Goal: Task Accomplishment & Management: Use online tool/utility

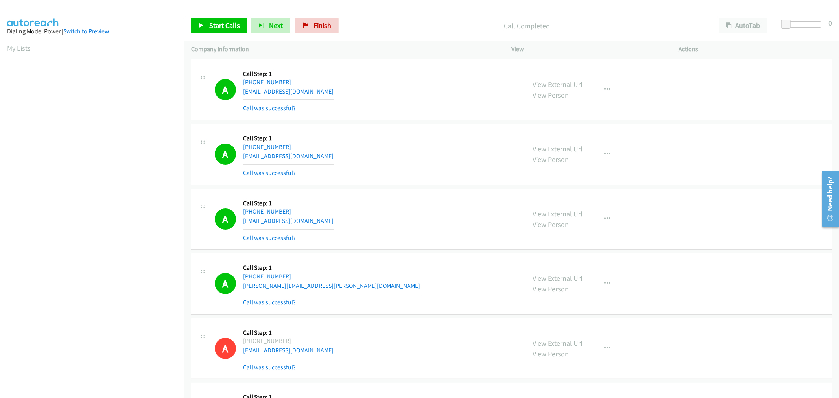
scroll to position [44, 0]
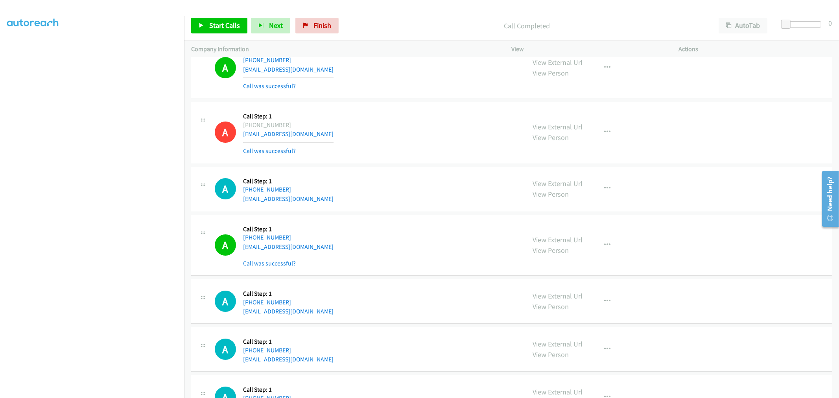
click at [353, 133] on div "A Callback Scheduled Call Step: 1 [GEOGRAPHIC_DATA]/[GEOGRAPHIC_DATA] [PHONE_NU…" at bounding box center [367, 132] width 304 height 47
click at [419, 168] on td "A Callback Scheduled Call Step: 1 America/Los_Angeles [PHONE_NUMBER] [EMAIL_ADD…" at bounding box center [511, 189] width 655 height 48
click at [229, 24] on span "Start Calls" at bounding box center [224, 25] width 31 height 9
click at [415, 184] on div "A Callback Scheduled Call Step: 1 America/Los_Angeles [PHONE_NUMBER] [EMAIL_ADD…" at bounding box center [367, 189] width 304 height 30
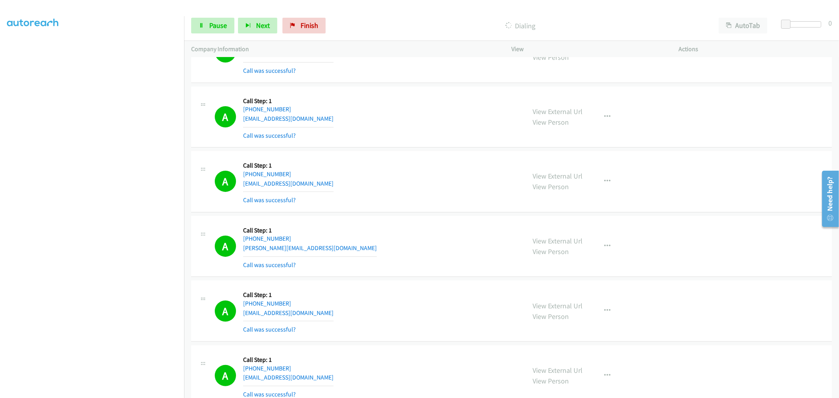
scroll to position [5107, 0]
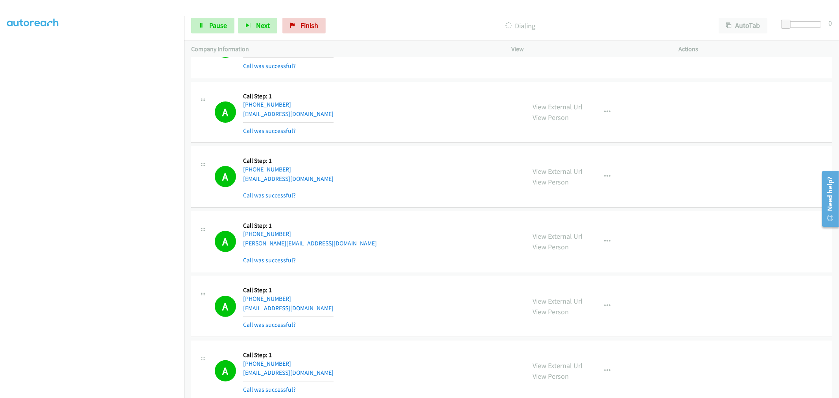
click at [380, 152] on div "A Callback Scheduled Call Step: 1 [GEOGRAPHIC_DATA]/[GEOGRAPHIC_DATA] [PHONE_NU…" at bounding box center [511, 176] width 641 height 61
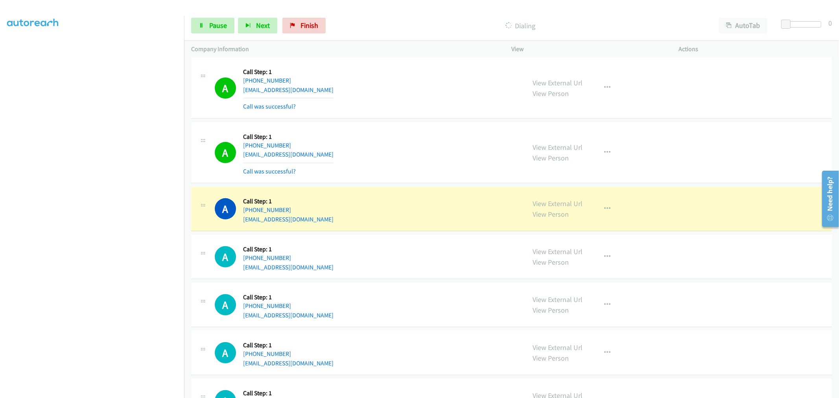
scroll to position [5366, 0]
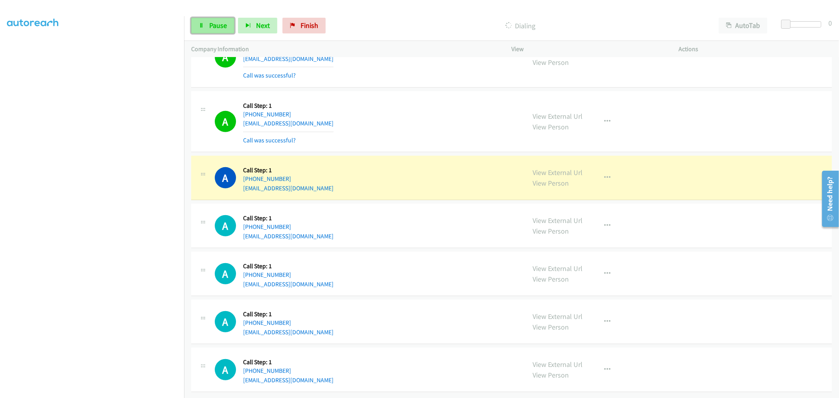
click at [220, 31] on link "Pause" at bounding box center [212, 26] width 43 height 16
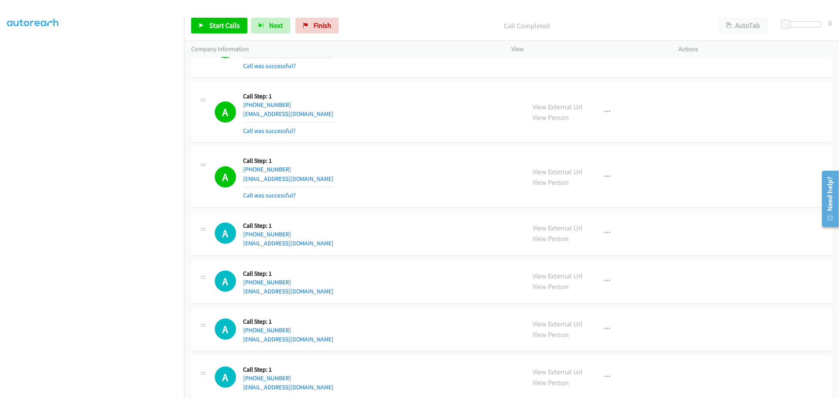
click at [452, 181] on div "A Callback Scheduled Call Step: 1 [GEOGRAPHIC_DATA]/[GEOGRAPHIC_DATA] [PHONE_NU…" at bounding box center [367, 176] width 304 height 47
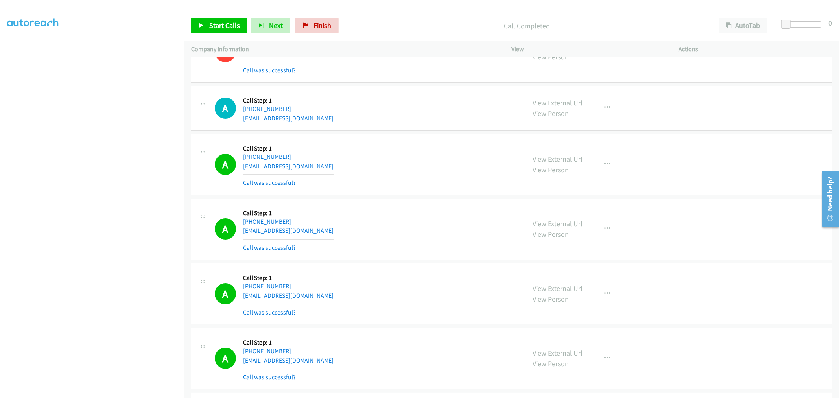
click at [408, 171] on div "A Callback Scheduled Call Step: 1 [GEOGRAPHIC_DATA]/[GEOGRAPHIC_DATA] [PHONE_NU…" at bounding box center [367, 164] width 304 height 47
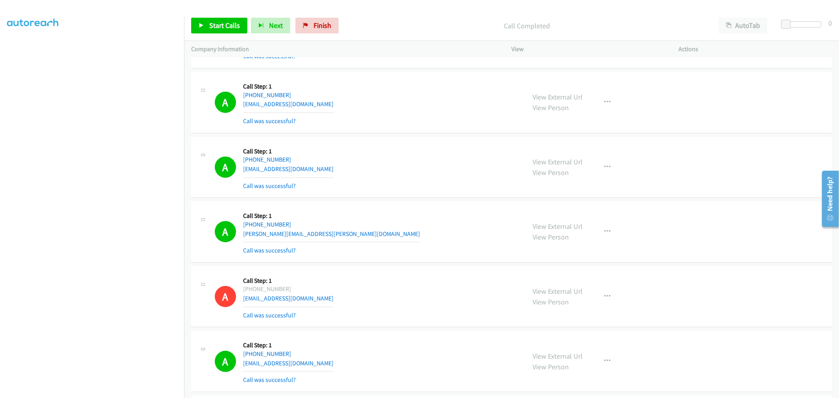
click at [385, 123] on div "A Callback Scheduled Call Step: 1 America/New_York [PHONE_NUMBER] [EMAIL_ADDRES…" at bounding box center [367, 102] width 304 height 47
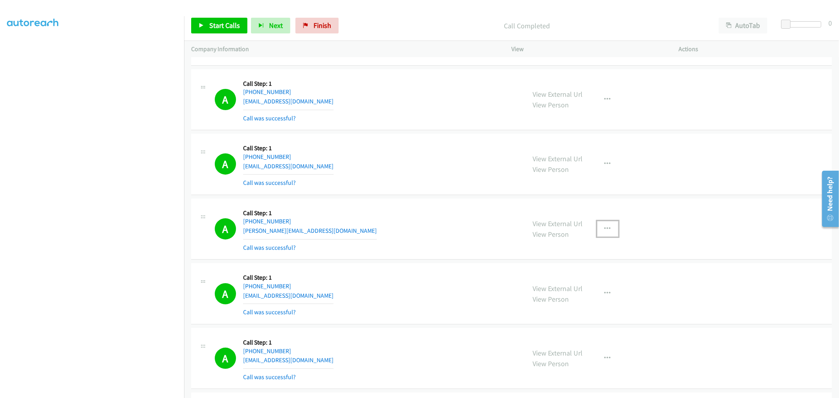
click at [609, 235] on button "button" at bounding box center [607, 229] width 21 height 16
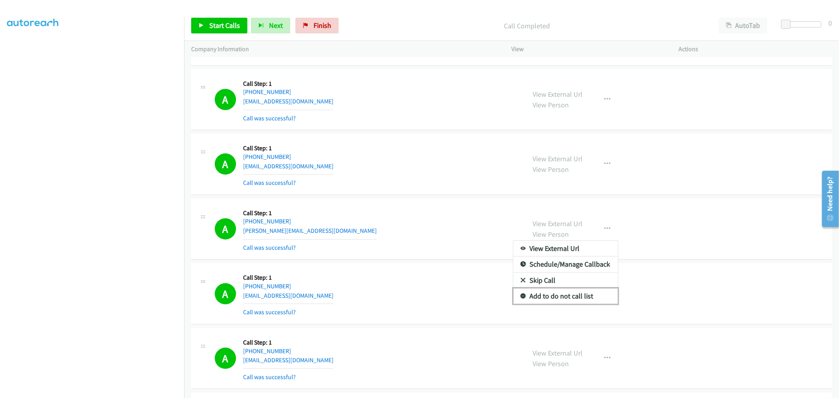
click at [551, 295] on link "Add to do not call list" at bounding box center [565, 296] width 105 height 16
click at [436, 233] on div "A Callback Scheduled Call Step: 1 [GEOGRAPHIC_DATA]/[GEOGRAPHIC_DATA] [PHONE_NU…" at bounding box center [367, 229] width 304 height 47
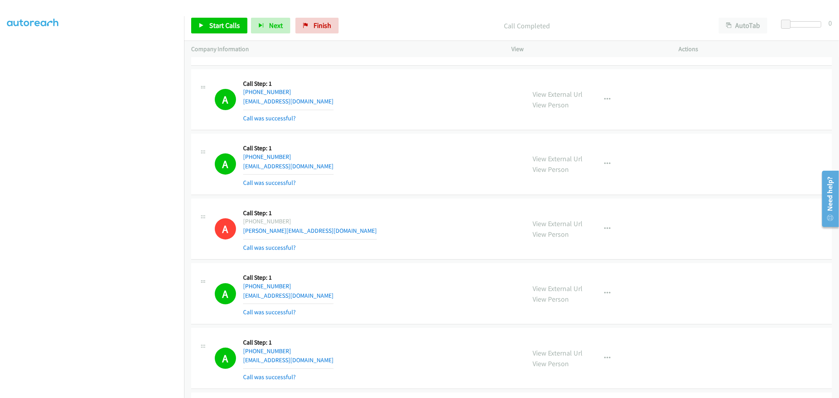
click at [457, 223] on div "A Callback Scheduled Call Step: 1 [GEOGRAPHIC_DATA]/[GEOGRAPHIC_DATA] [PHONE_NU…" at bounding box center [367, 229] width 304 height 47
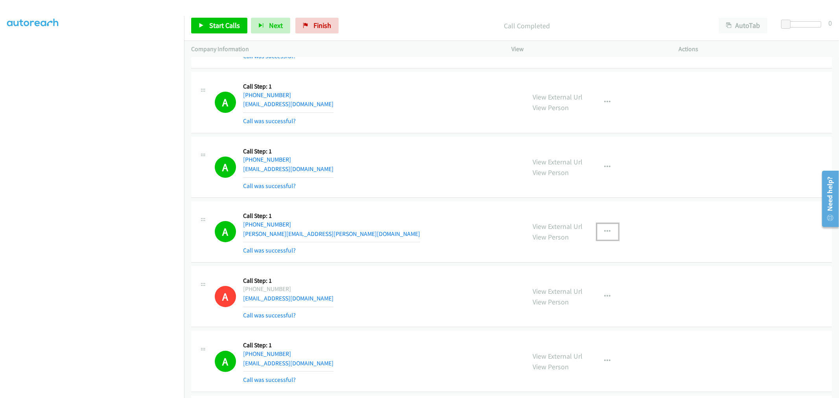
click at [597, 236] on button "button" at bounding box center [607, 232] width 21 height 16
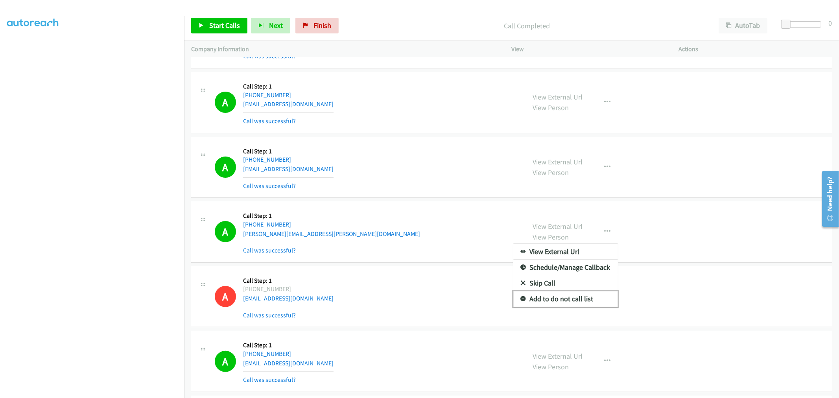
click at [567, 302] on link "Add to do not call list" at bounding box center [565, 299] width 105 height 16
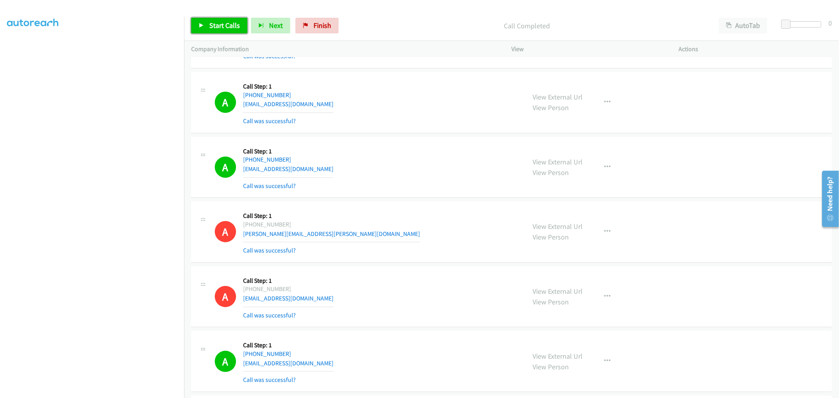
click at [223, 26] on span "Start Calls" at bounding box center [224, 25] width 31 height 9
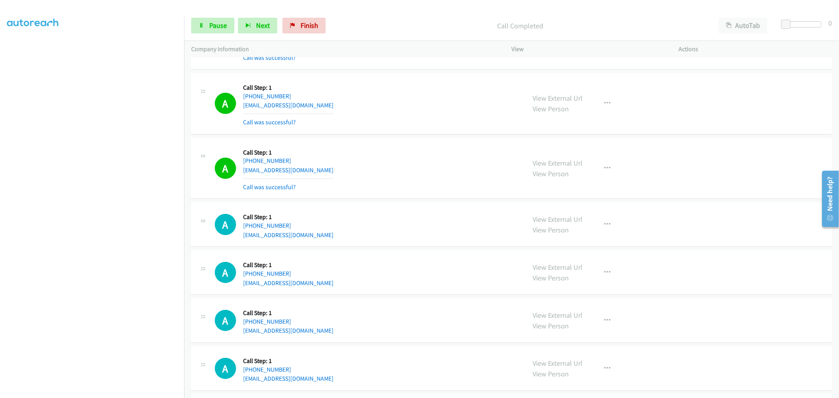
scroll to position [5616, 0]
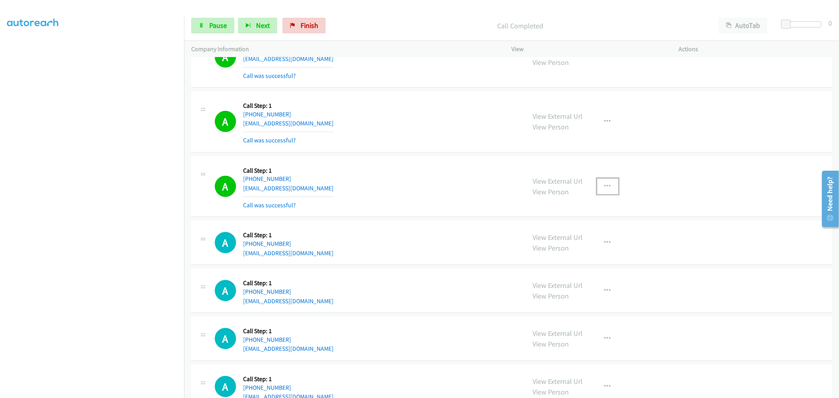
click at [613, 187] on button "button" at bounding box center [607, 187] width 21 height 16
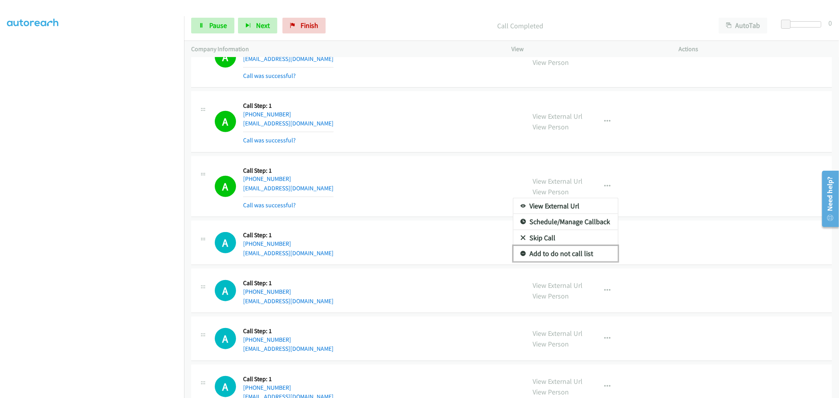
click at [575, 252] on link "Add to do not call list" at bounding box center [565, 254] width 105 height 16
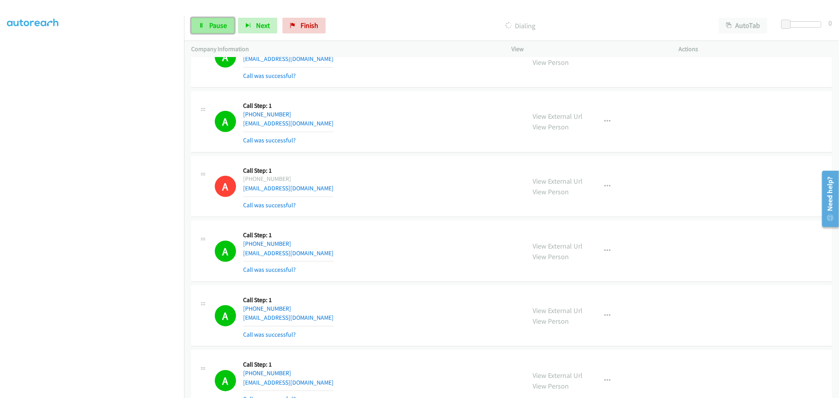
click at [214, 30] on link "Pause" at bounding box center [212, 26] width 43 height 16
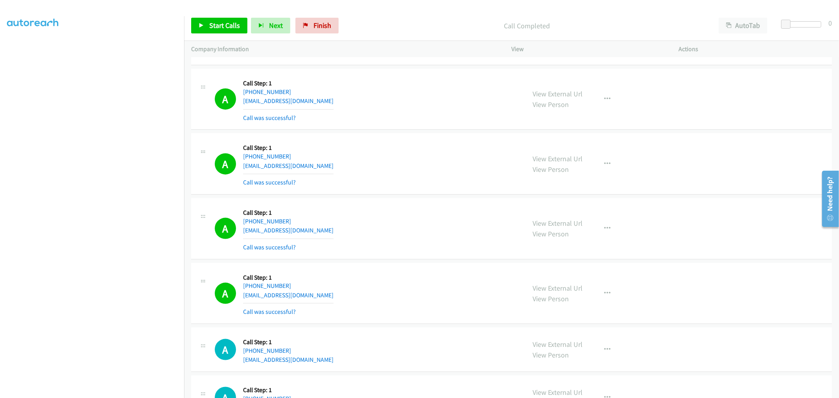
scroll to position [5834, 0]
click at [214, 24] on span "Start Calls" at bounding box center [224, 25] width 31 height 9
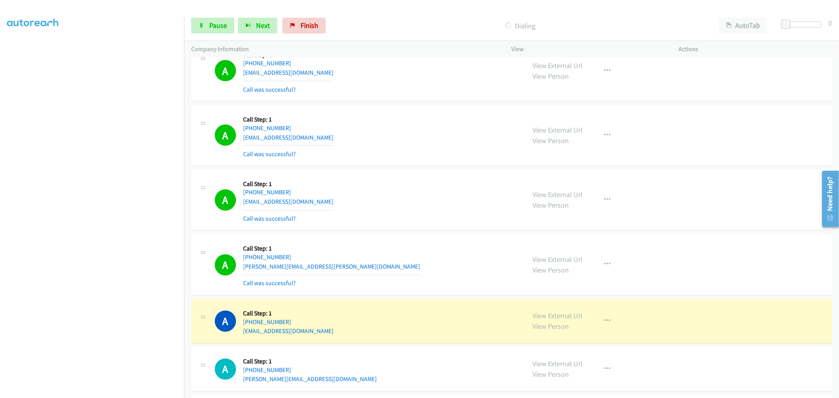
scroll to position [6227, 0]
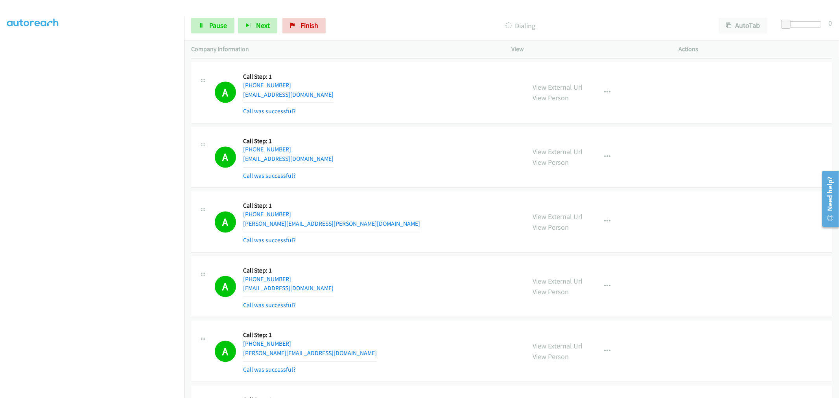
click at [479, 197] on div "A Callback Scheduled Call Step: 1 America/New_York [PHONE_NUMBER] [PERSON_NAME]…" at bounding box center [511, 222] width 641 height 61
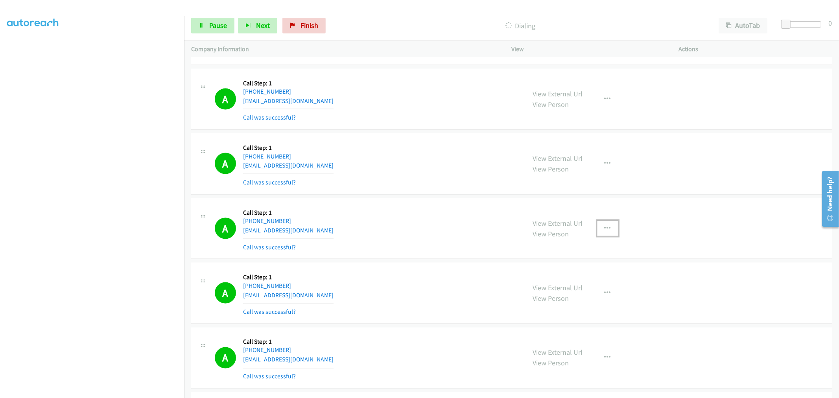
click at [607, 232] on icon "button" at bounding box center [608, 228] width 6 height 6
drag, startPoint x: 556, startPoint y: 298, endPoint x: 475, endPoint y: 259, distance: 91.0
click at [556, 298] on link "Add to do not call list" at bounding box center [565, 296] width 105 height 16
drag, startPoint x: 415, startPoint y: 240, endPoint x: 536, endPoint y: 221, distance: 122.3
click at [419, 239] on div "A Callback Scheduled Call Step: 1 America/New_York [PHONE_NUMBER] [EMAIL_ADDRES…" at bounding box center [367, 228] width 304 height 47
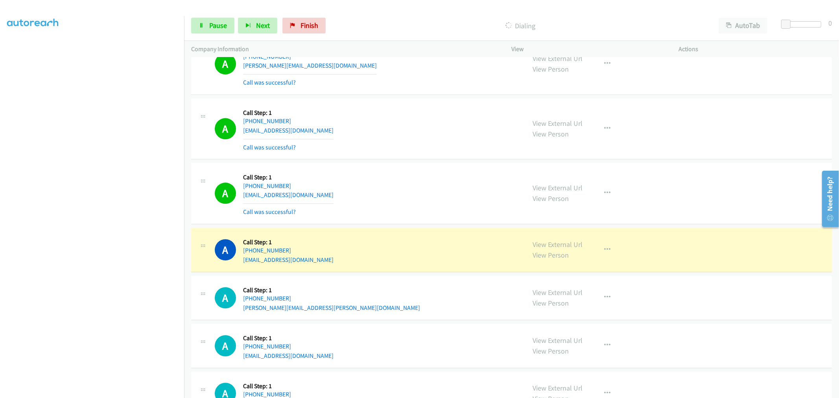
scroll to position [6595, 0]
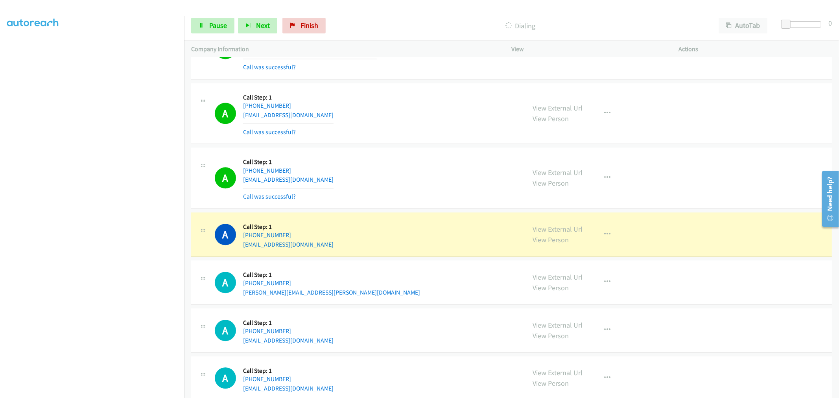
drag, startPoint x: 541, startPoint y: 229, endPoint x: 533, endPoint y: 220, distance: 12.0
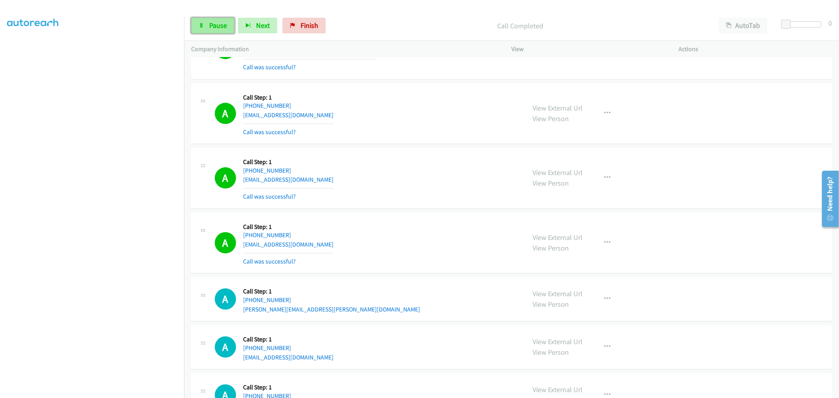
click at [224, 25] on span "Pause" at bounding box center [218, 25] width 18 height 9
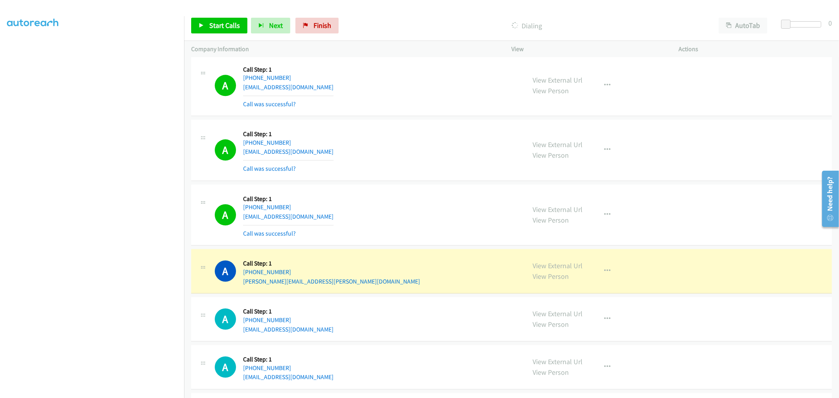
scroll to position [6639, 0]
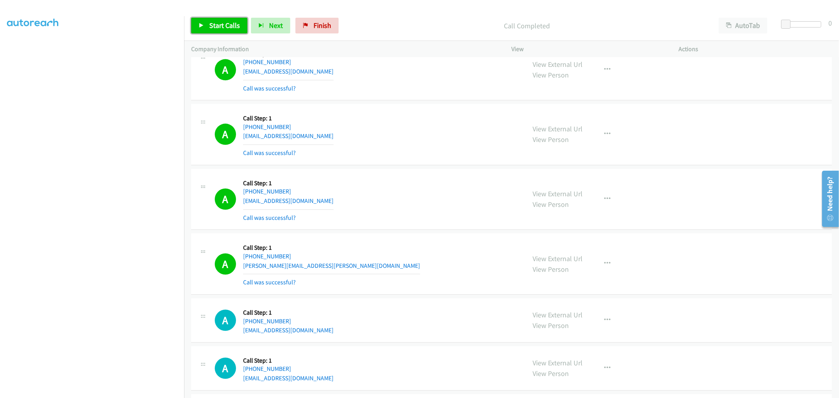
click at [229, 27] on span "Start Calls" at bounding box center [224, 25] width 31 height 9
click at [439, 172] on td "A Callback Scheduled Call Step: 1 America/New_York [PHONE_NUMBER] [EMAIL_ADDRES…" at bounding box center [511, 199] width 655 height 65
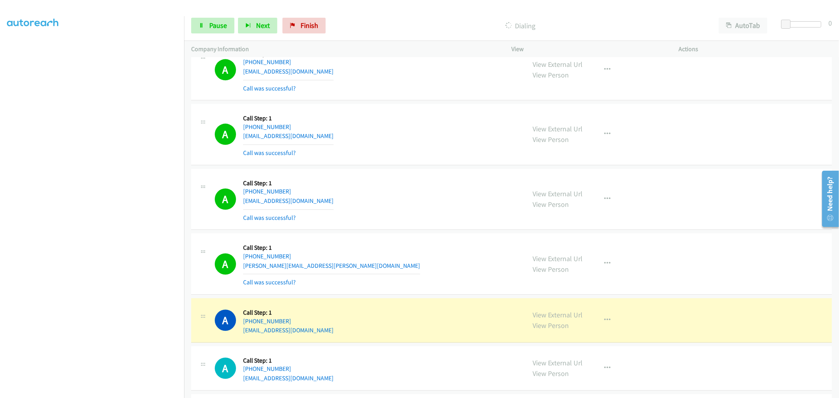
click at [428, 174] on div "A Callback Scheduled Call Step: 1 America/New_York [PHONE_NUMBER] [EMAIL_ADDRES…" at bounding box center [511, 199] width 641 height 61
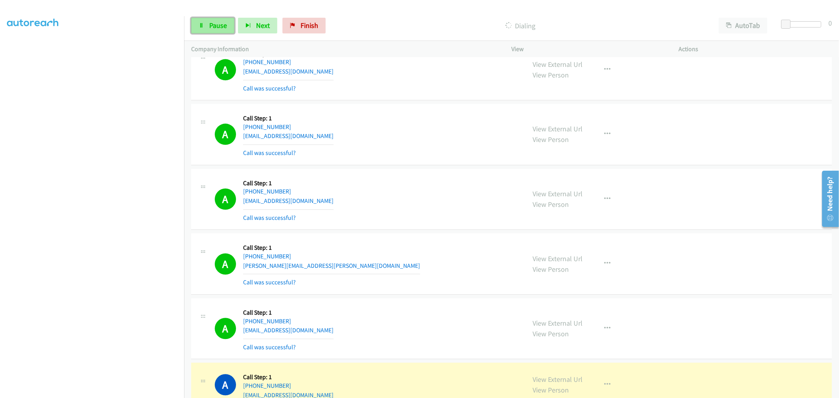
click at [213, 20] on link "Pause" at bounding box center [212, 26] width 43 height 16
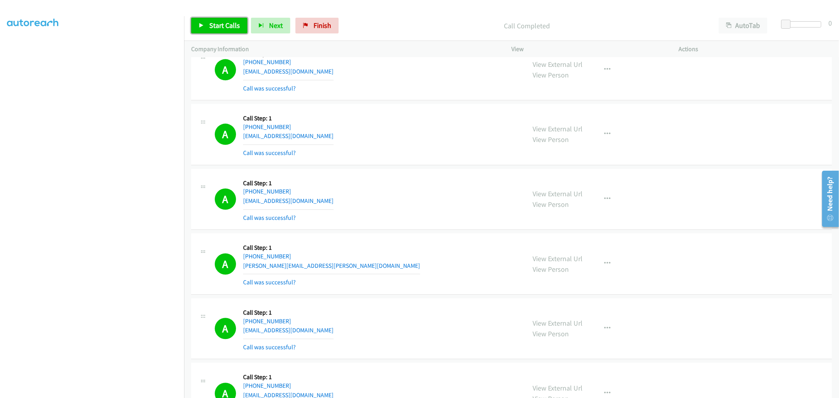
click at [218, 26] on span "Start Calls" at bounding box center [224, 25] width 31 height 9
click at [119, 393] on section at bounding box center [92, 211] width 170 height 377
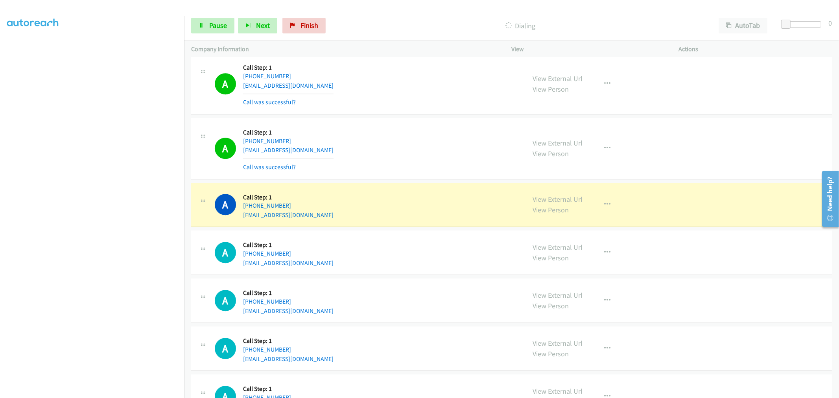
scroll to position [6945, 0]
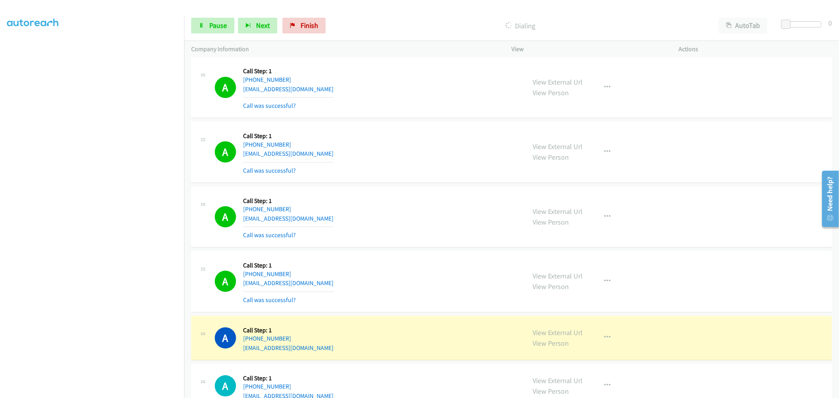
drag, startPoint x: 549, startPoint y: 339, endPoint x: 458, endPoint y: 197, distance: 168.6
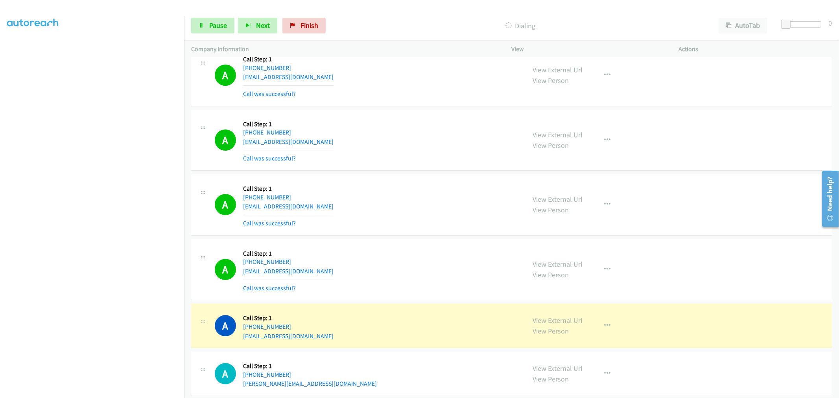
scroll to position [7120, 0]
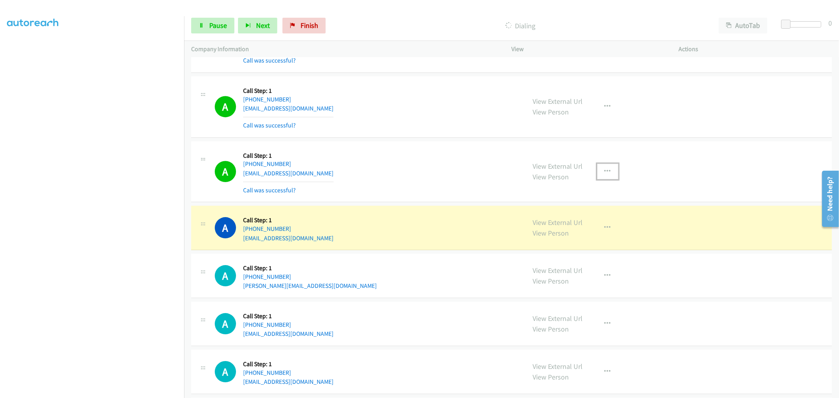
drag, startPoint x: 601, startPoint y: 178, endPoint x: 587, endPoint y: 211, distance: 35.8
click at [605, 175] on icon "button" at bounding box center [608, 171] width 6 height 6
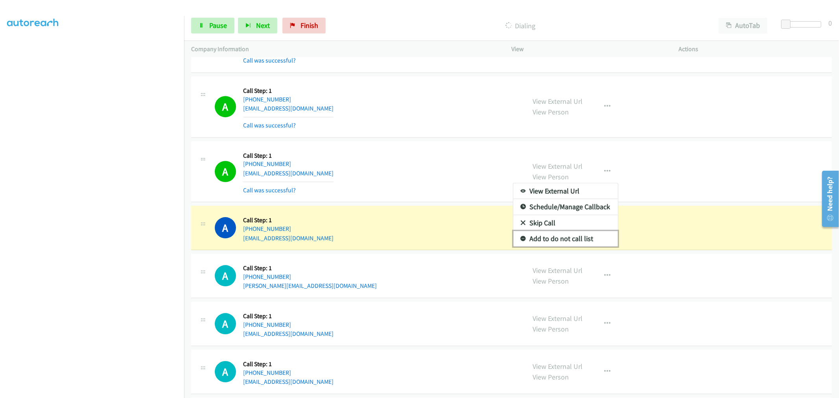
click at [563, 240] on link "Add to do not call list" at bounding box center [565, 239] width 105 height 16
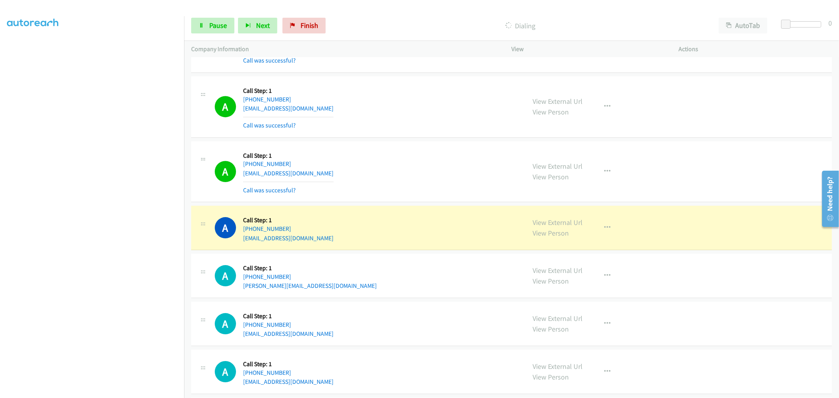
click at [366, 166] on div "A Callback Scheduled Call Step: 1 America/Los_Angeles [PHONE_NUMBER] [EMAIL_ADD…" at bounding box center [367, 171] width 304 height 47
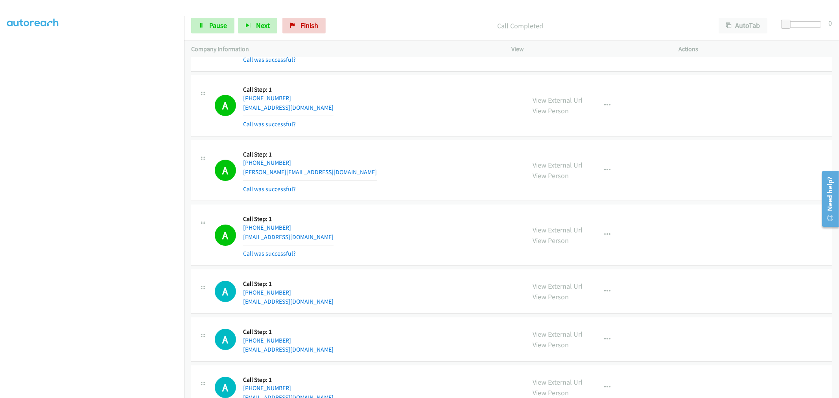
scroll to position [7251, 0]
click at [597, 241] on button "button" at bounding box center [607, 235] width 21 height 16
click at [554, 308] on link "Add to do not call list" at bounding box center [565, 302] width 105 height 16
click at [397, 230] on div "A Callback Scheduled Call Step: 1 America/Los_Angeles [PHONE_NUMBER] [EMAIL_ADD…" at bounding box center [367, 234] width 304 height 47
click at [219, 32] on link "Pause" at bounding box center [212, 26] width 43 height 16
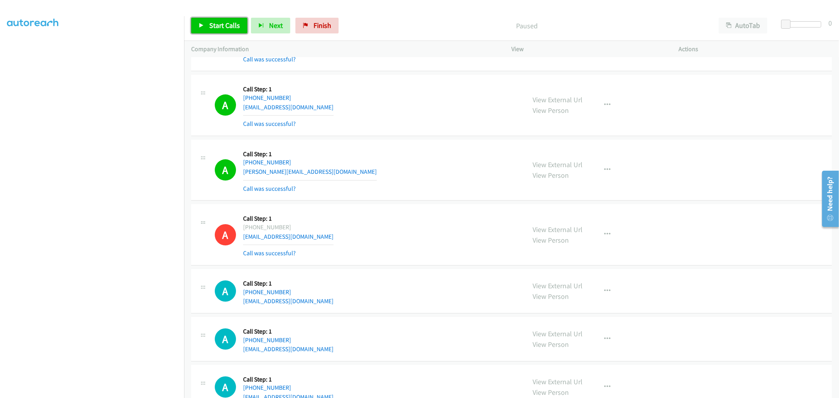
drag, startPoint x: 222, startPoint y: 20, endPoint x: 230, endPoint y: 31, distance: 13.5
click at [222, 20] on link "Start Calls" at bounding box center [219, 26] width 56 height 16
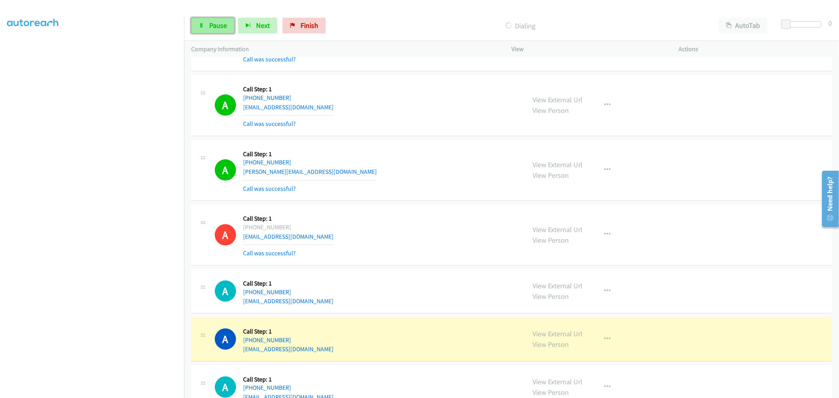
click at [212, 29] on span "Pause" at bounding box center [218, 25] width 18 height 9
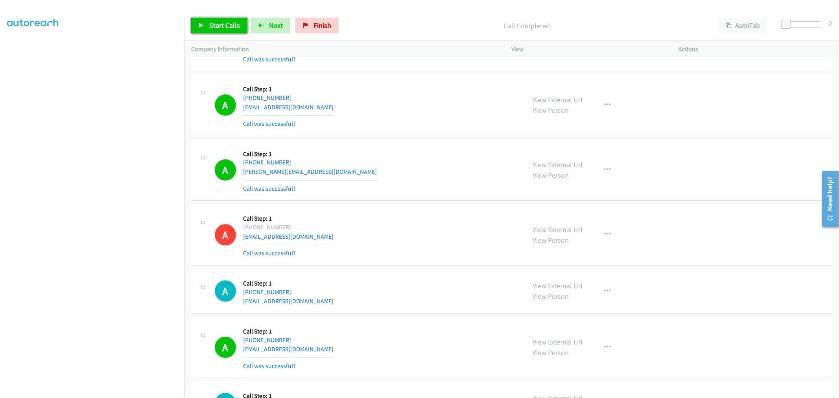
click at [206, 26] on link "Start Calls" at bounding box center [219, 26] width 56 height 16
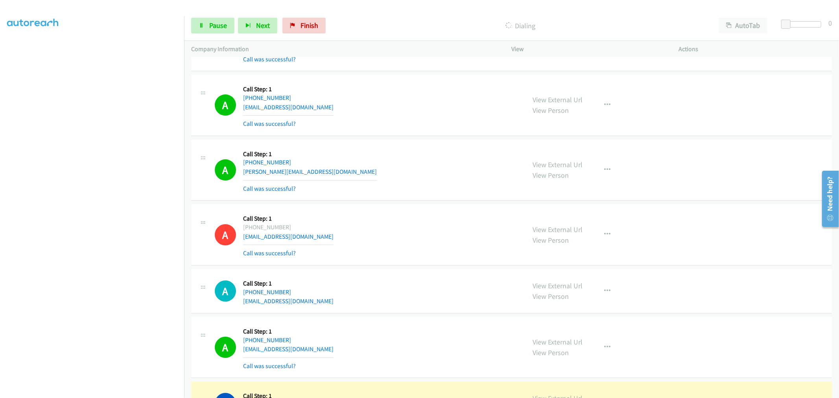
click at [388, 194] on div "A Callback Scheduled Call Step: 1 America/New_York [PHONE_NUMBER] [PERSON_NAME]…" at bounding box center [367, 170] width 304 height 47
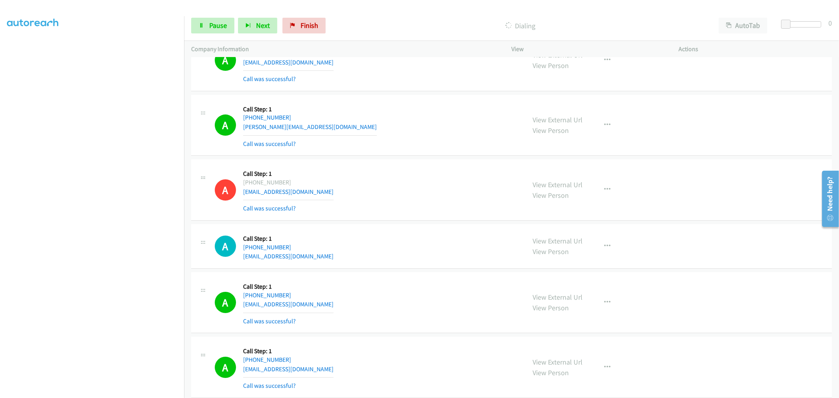
scroll to position [7338, 0]
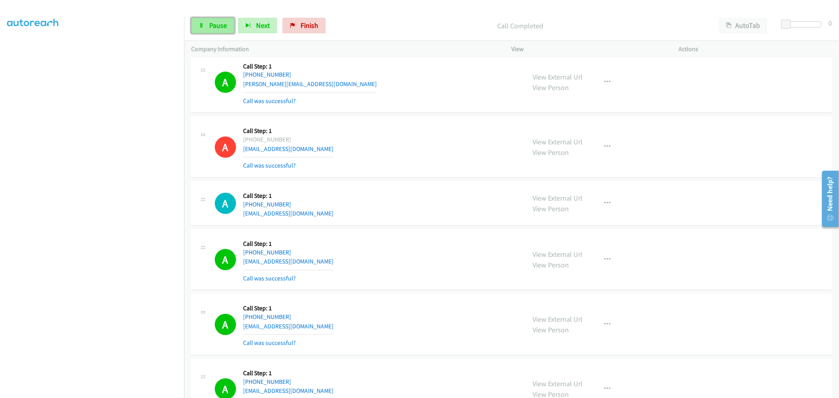
click at [225, 24] on span "Pause" at bounding box center [218, 25] width 18 height 9
click at [213, 29] on span "Start Calls" at bounding box center [206, 37] width 15 height 17
click at [217, 20] on link "Pause" at bounding box center [212, 26] width 43 height 16
click at [223, 23] on span "Start Calls" at bounding box center [224, 25] width 31 height 9
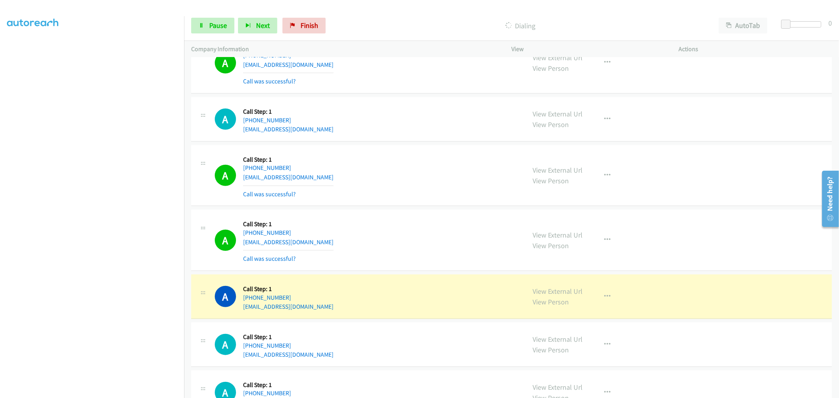
scroll to position [8232, 0]
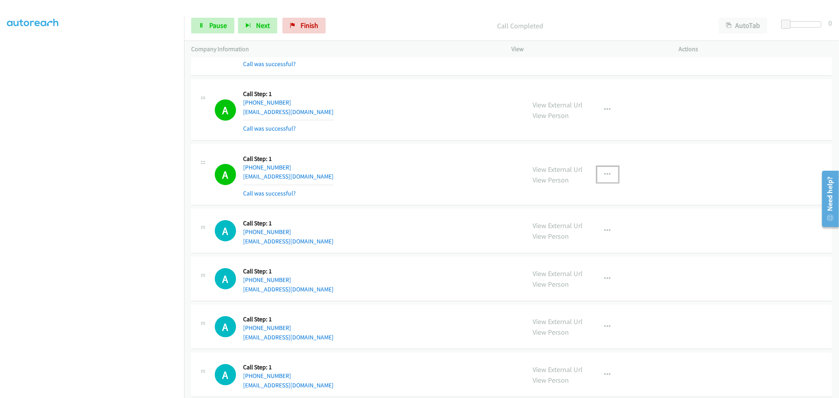
click at [605, 177] on icon "button" at bounding box center [608, 175] width 6 height 6
click at [544, 250] on link "Add to do not call list" at bounding box center [565, 242] width 105 height 16
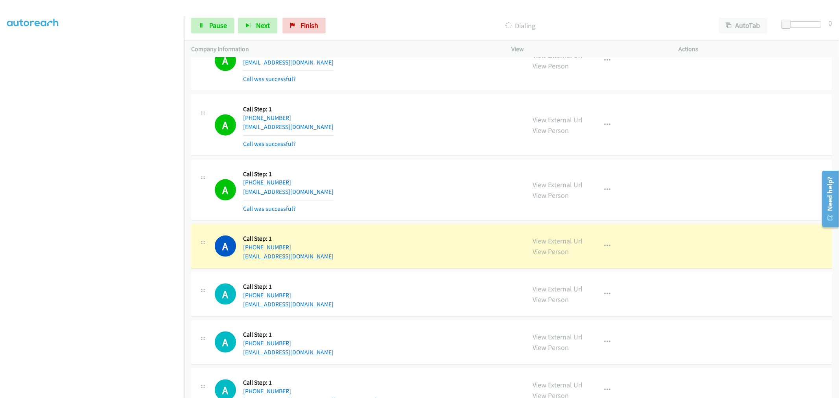
scroll to position [8494, 0]
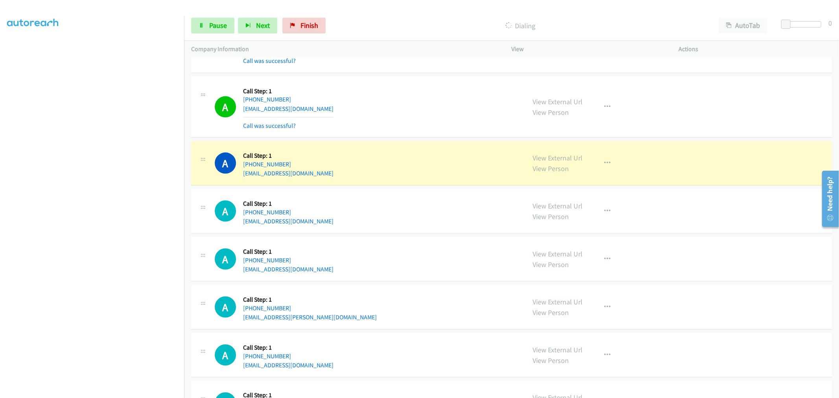
click at [432, 120] on div "A Callback Scheduled Call Step: 1 America/New_York [PHONE_NUMBER] [EMAIL_ADDRES…" at bounding box center [367, 107] width 304 height 47
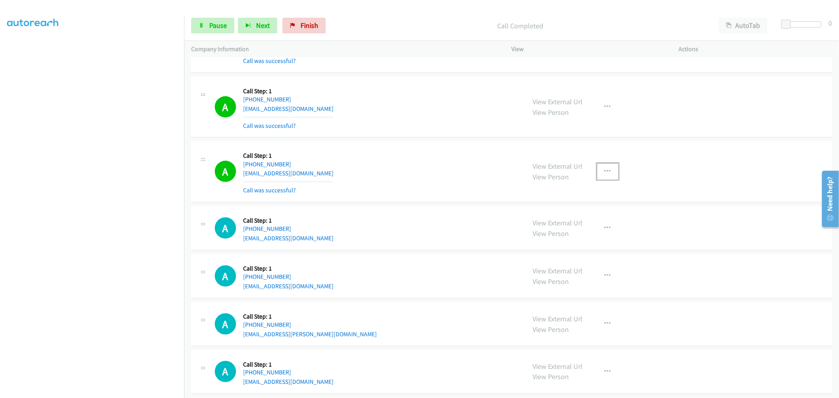
click at [605, 175] on icon "button" at bounding box center [608, 171] width 6 height 6
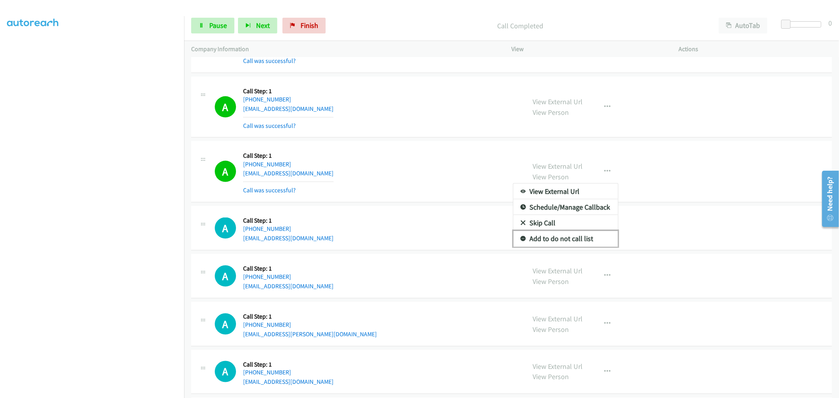
click at [551, 241] on link "Add to do not call list" at bounding box center [565, 239] width 105 height 16
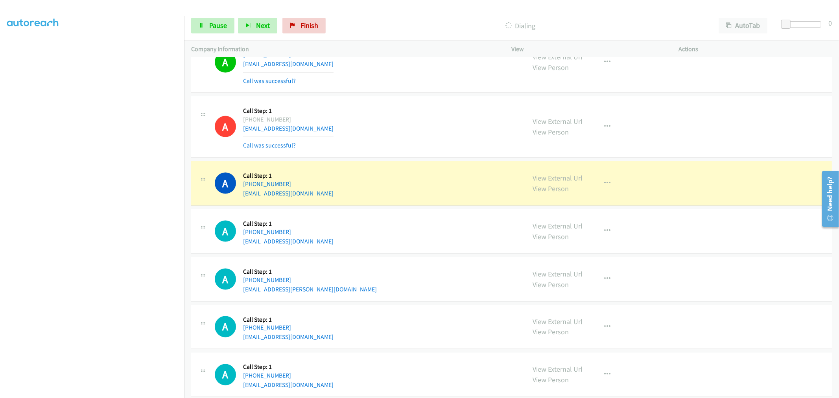
scroll to position [8581, 0]
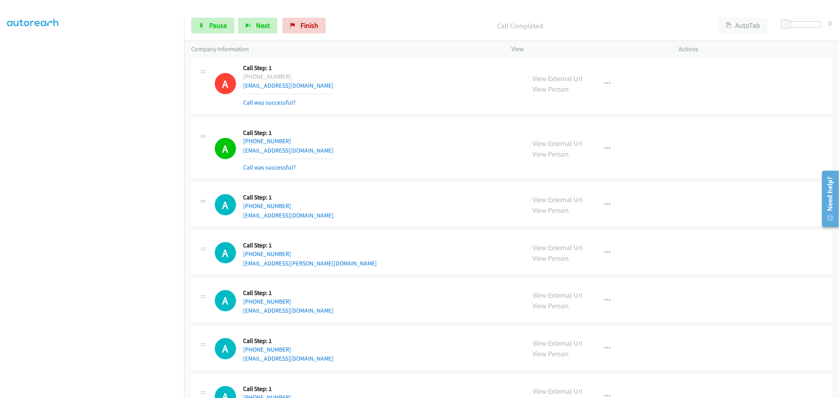
click at [410, 172] on div "A Callback Scheduled Call Step: 1 America/Los_Angeles [PHONE_NUMBER] [EMAIL_ADD…" at bounding box center [367, 149] width 304 height 47
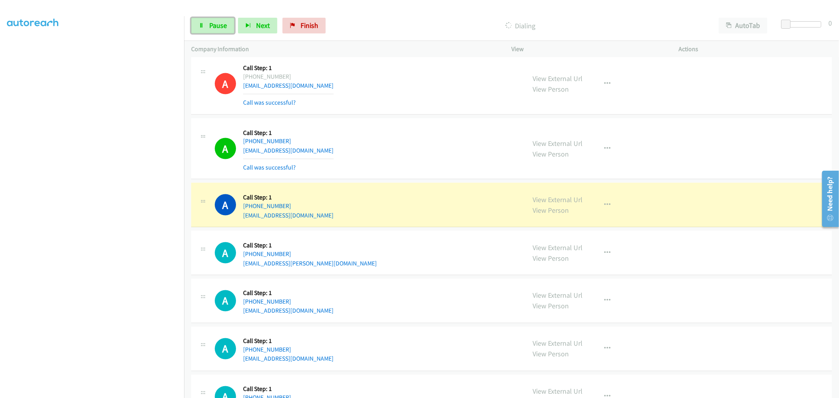
drag, startPoint x: 218, startPoint y: 26, endPoint x: 183, endPoint y: 150, distance: 128.1
click at [218, 26] on span "Pause" at bounding box center [218, 25] width 18 height 9
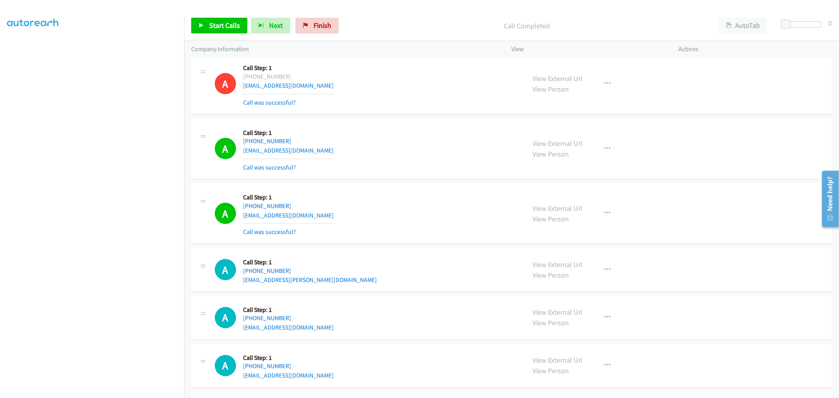
drag, startPoint x: 548, startPoint y: 85, endPoint x: 439, endPoint y: 37, distance: 119.8
